Goal: Transaction & Acquisition: Obtain resource

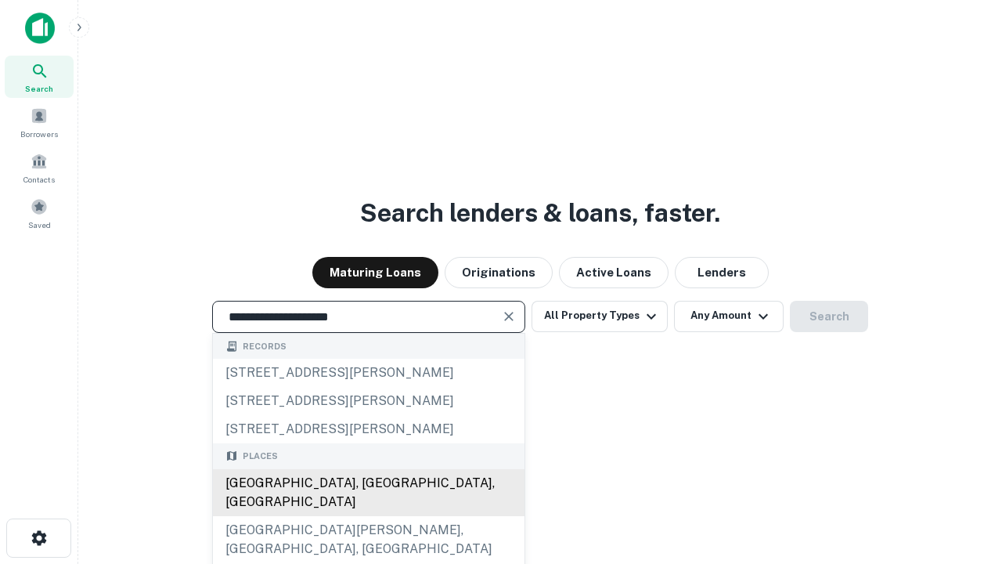
click at [368, 516] on div "Santa Monica, CA, USA" at bounding box center [369, 492] width 312 height 47
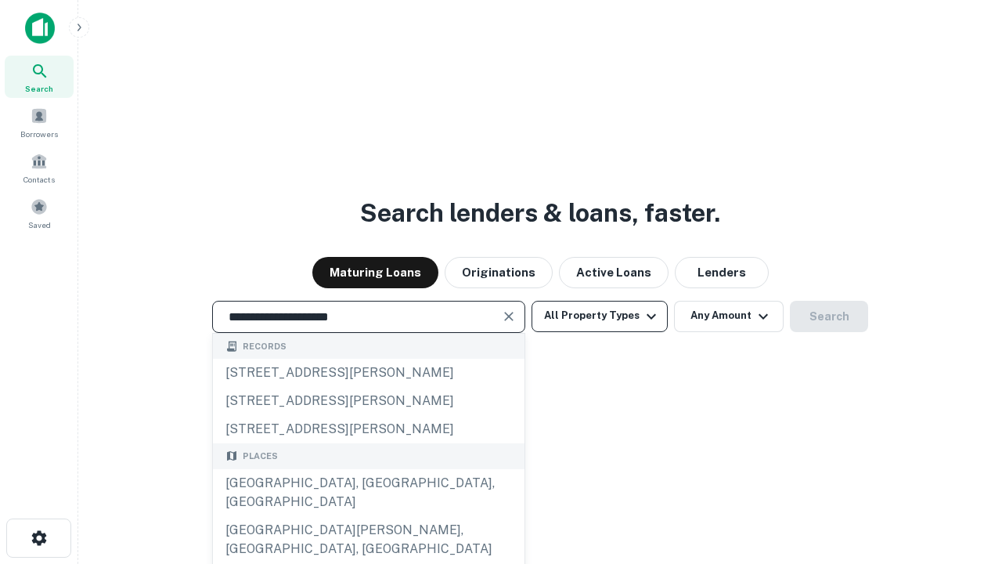
type input "**********"
click at [600, 316] on button "All Property Types" at bounding box center [600, 316] width 136 height 31
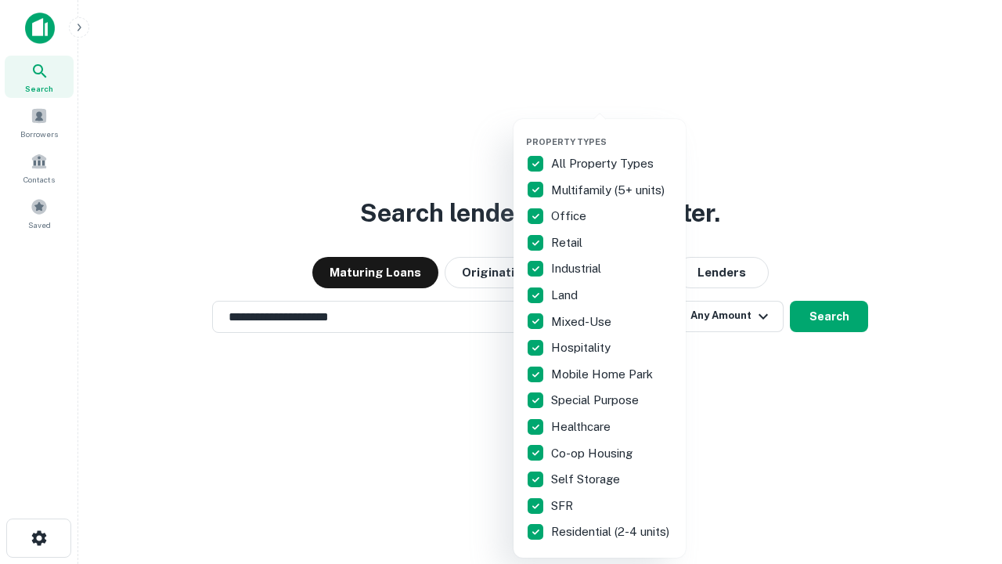
click at [612, 132] on button "button" at bounding box center [612, 132] width 172 height 1
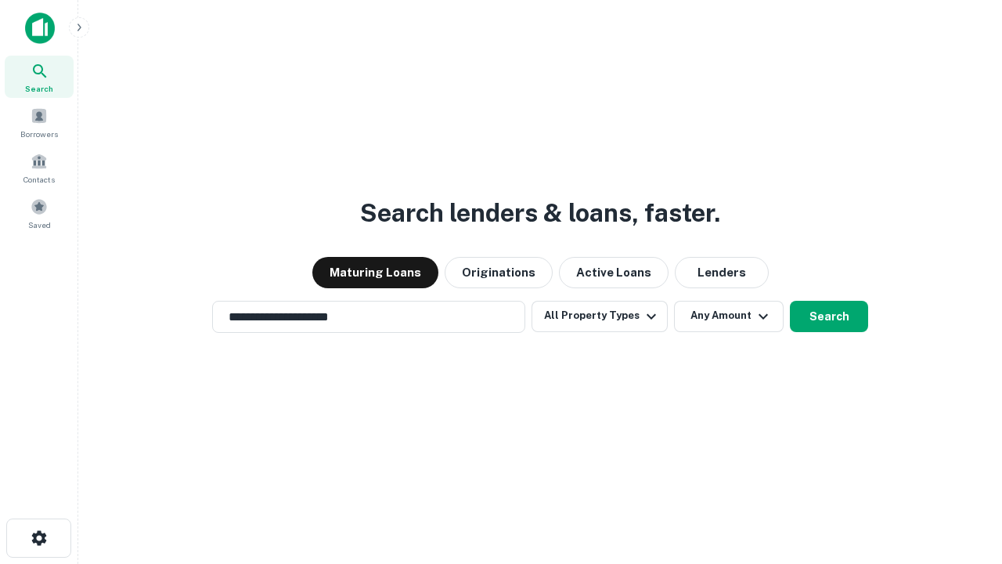
scroll to position [9, 189]
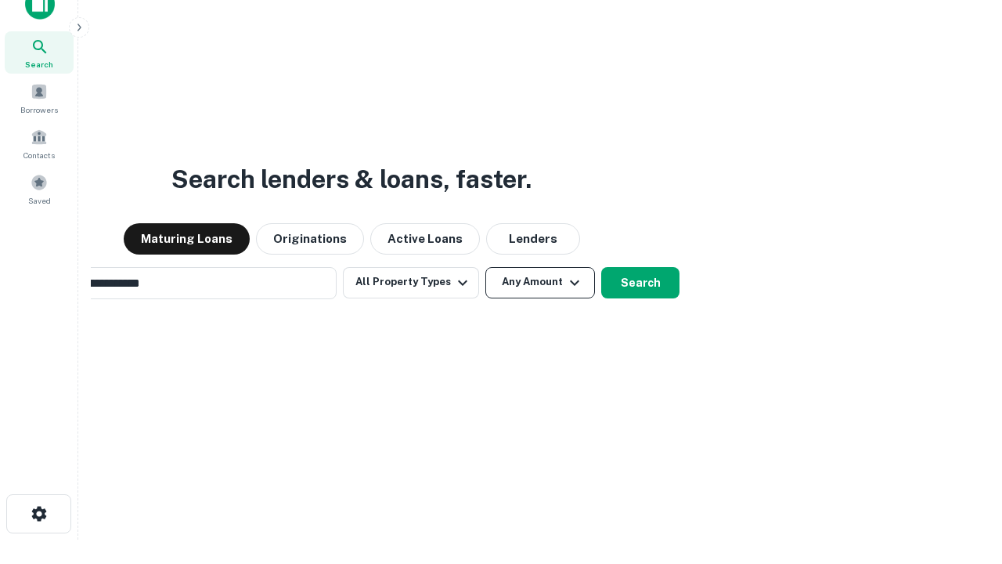
click at [485, 267] on button "Any Amount" at bounding box center [540, 282] width 110 height 31
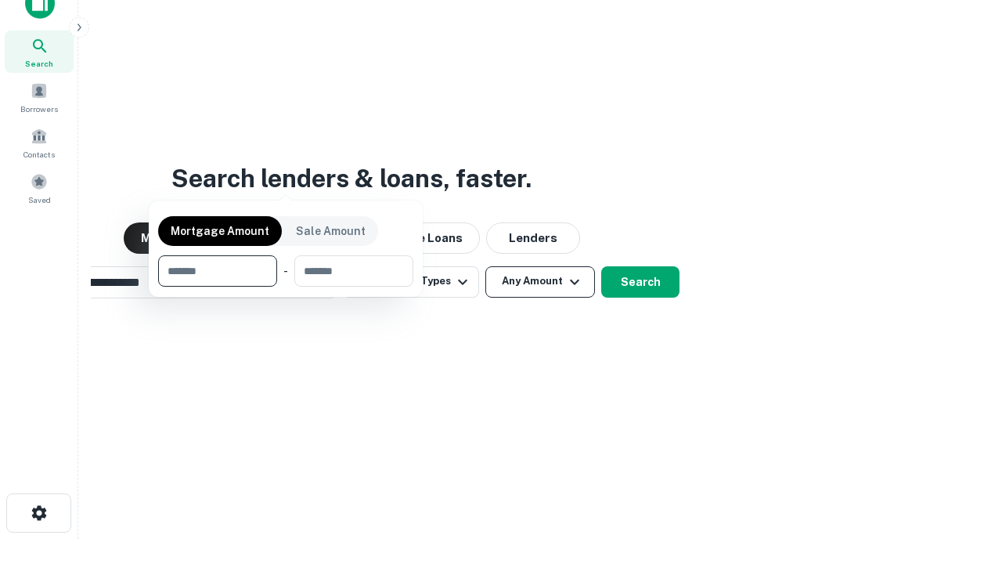
scroll to position [113, 443]
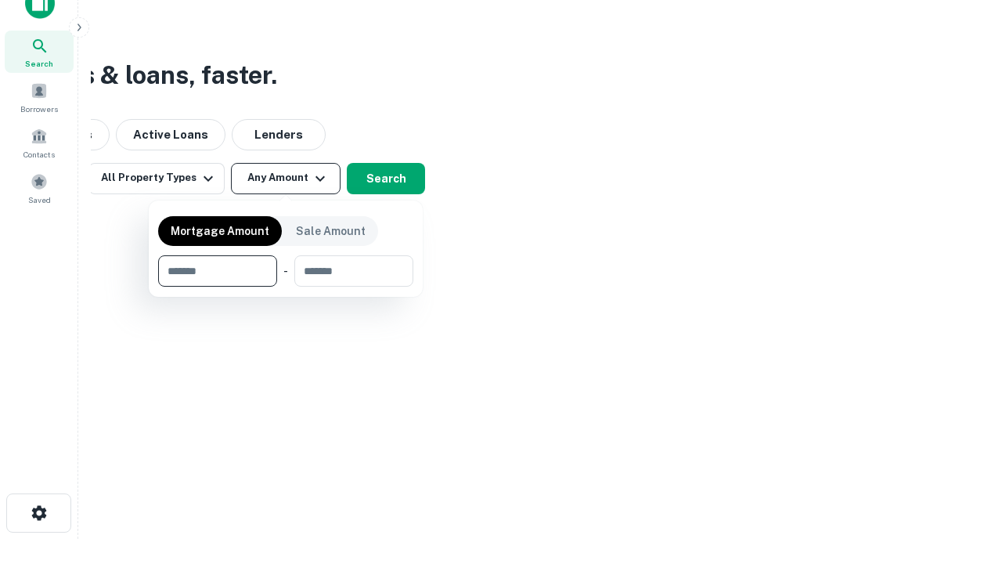
type input "*******"
click at [286, 287] on button "button" at bounding box center [285, 287] width 255 height 1
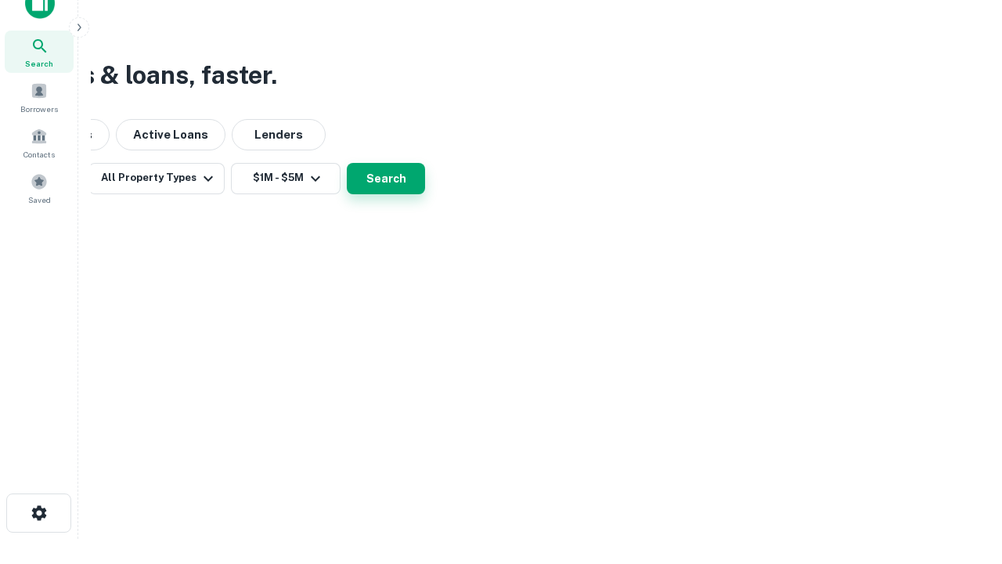
click at [425, 194] on button "Search" at bounding box center [386, 178] width 78 height 31
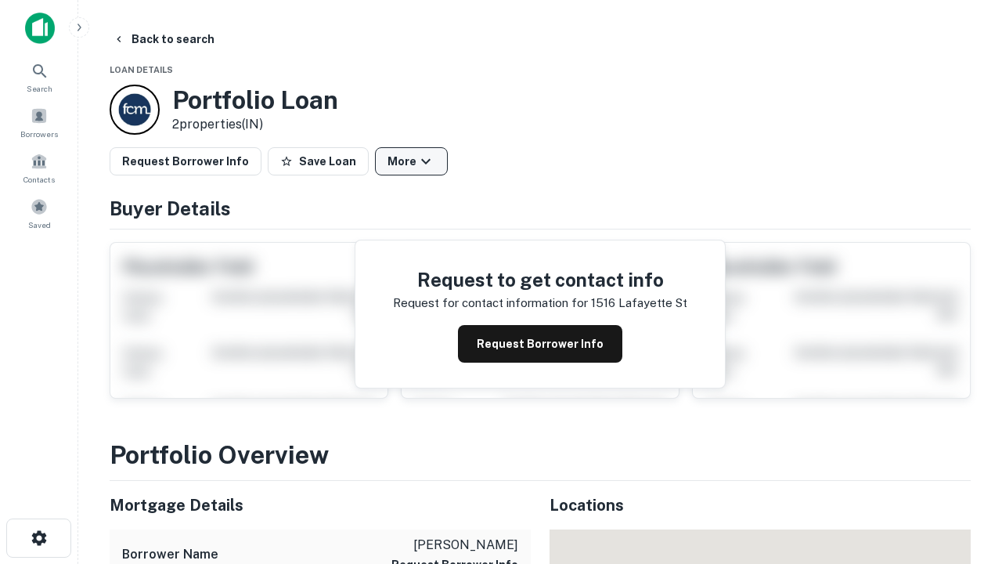
click at [411, 161] on button "More" at bounding box center [411, 161] width 73 height 28
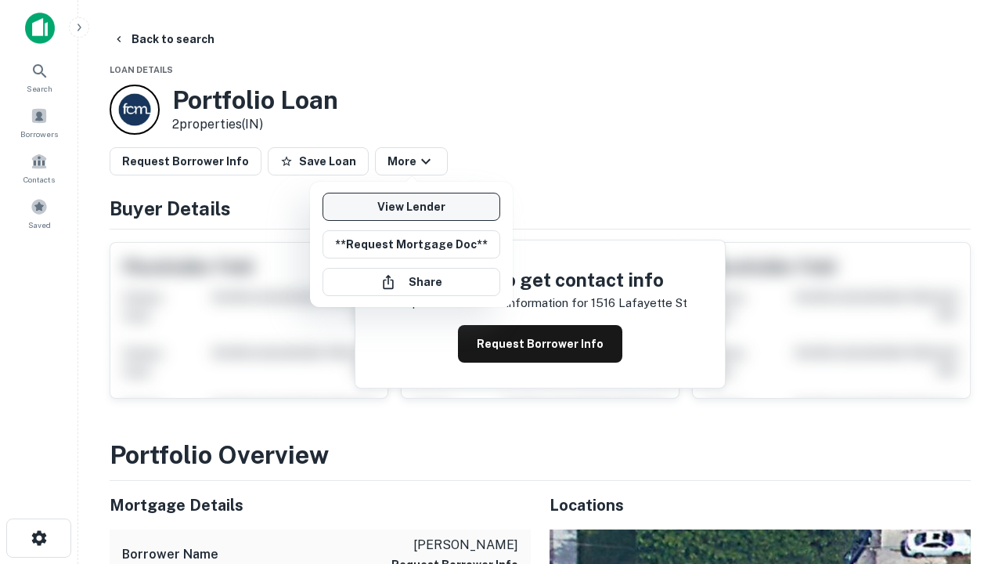
click at [411, 207] on link "View Lender" at bounding box center [412, 207] width 178 height 28
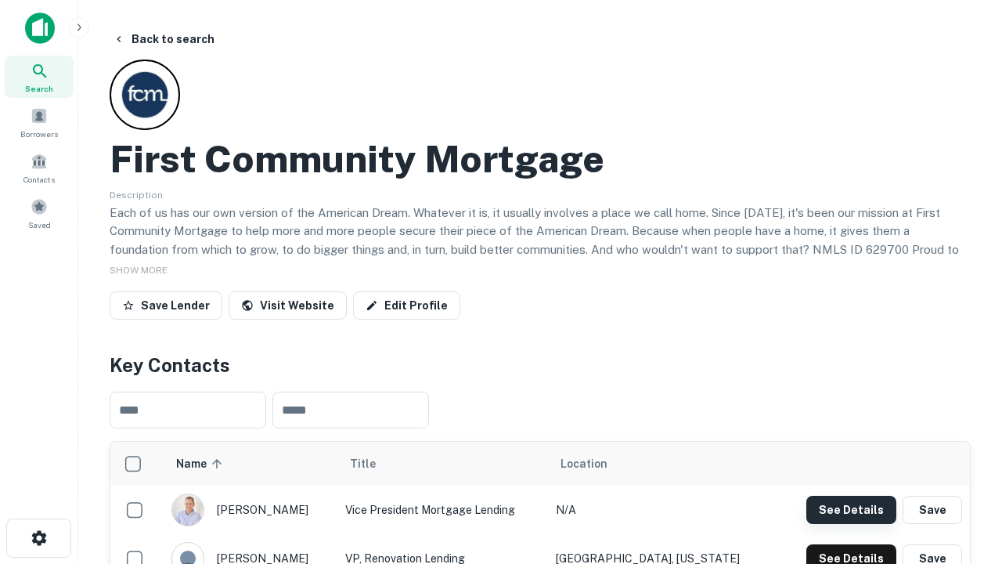
click at [851, 509] on button "See Details" at bounding box center [851, 510] width 90 height 28
